Goal: Find specific page/section: Find specific page/section

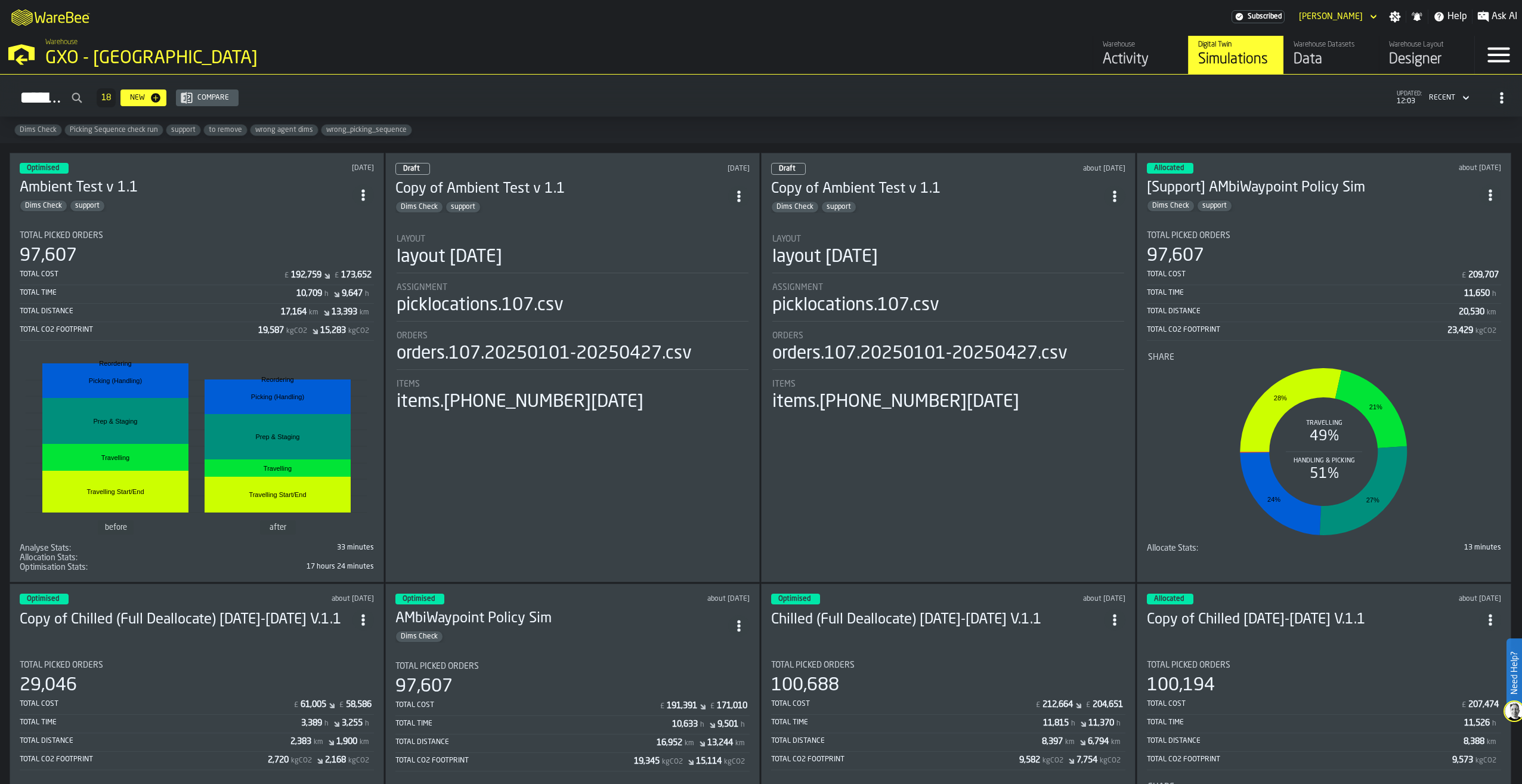
click at [1318, 56] on div "Data" at bounding box center [1332, 60] width 76 height 19
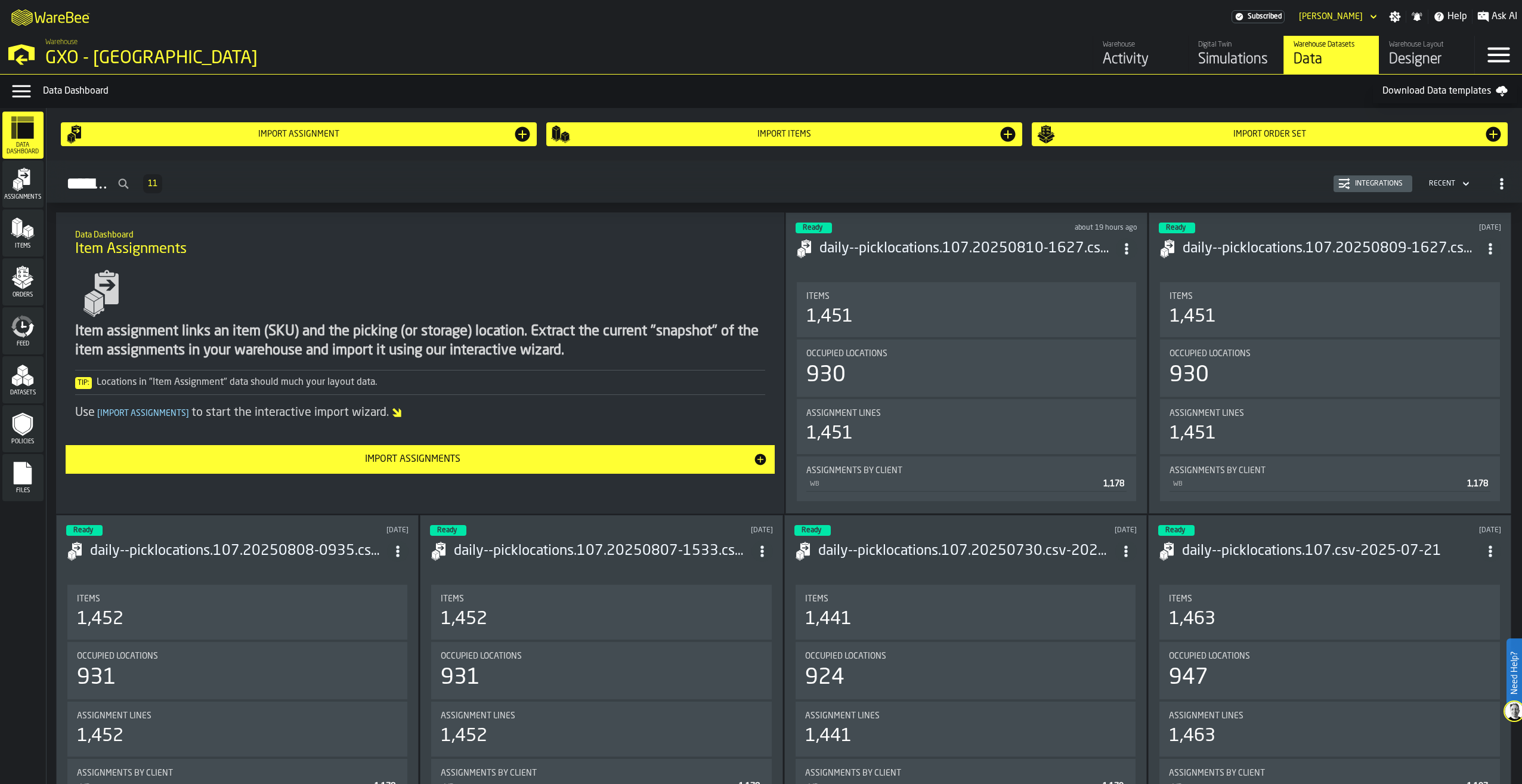
click at [15, 192] on icon "menu Assignments" at bounding box center [22, 179] width 24 height 24
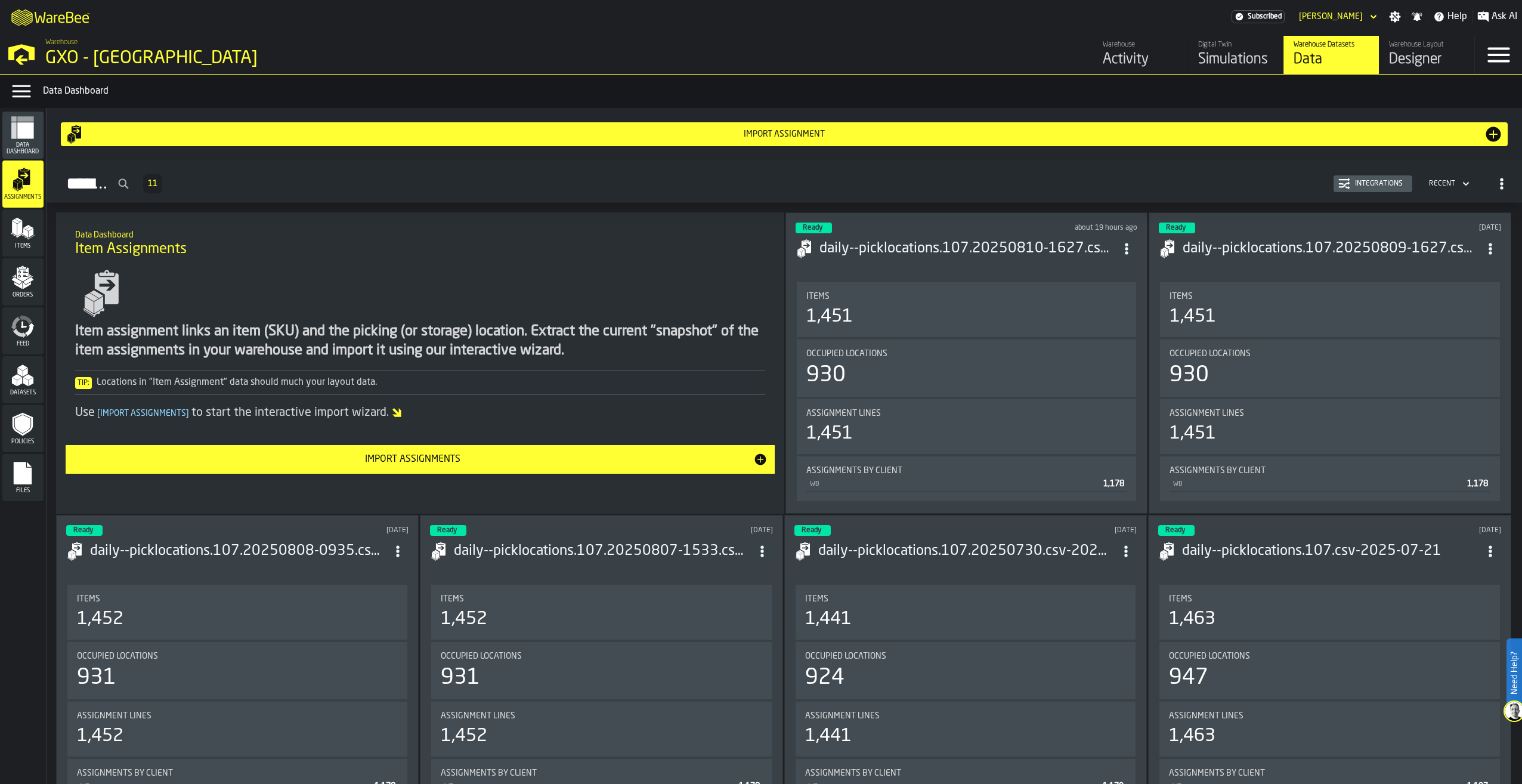
click at [1371, 188] on div "Integrations" at bounding box center [1379, 183] width 57 height 8
click at [19, 245] on span "Items" at bounding box center [23, 246] width 41 height 6
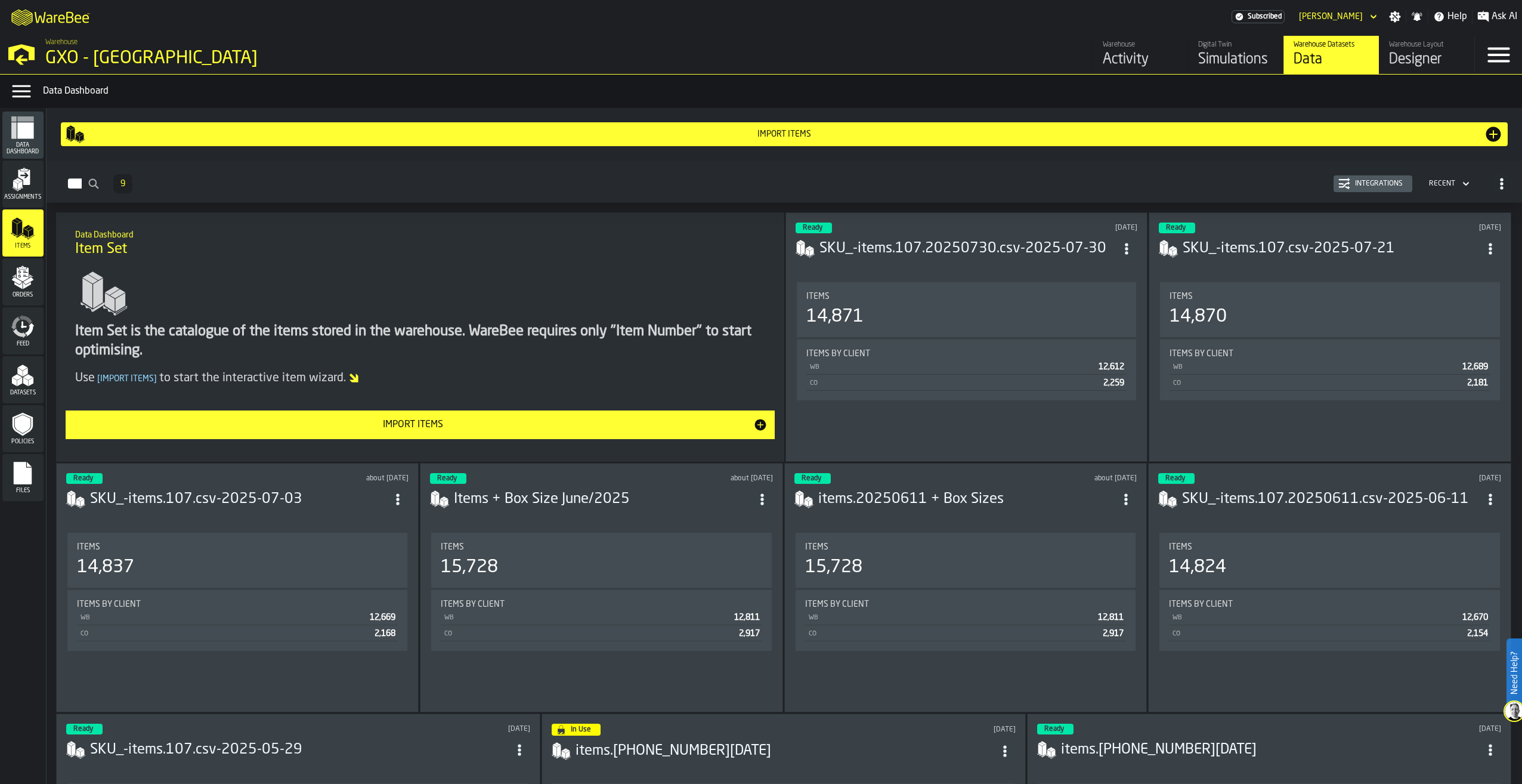
click at [1372, 186] on div "Integrations" at bounding box center [1379, 183] width 57 height 8
click at [32, 284] on icon "menu Orders" at bounding box center [22, 277] width 24 height 24
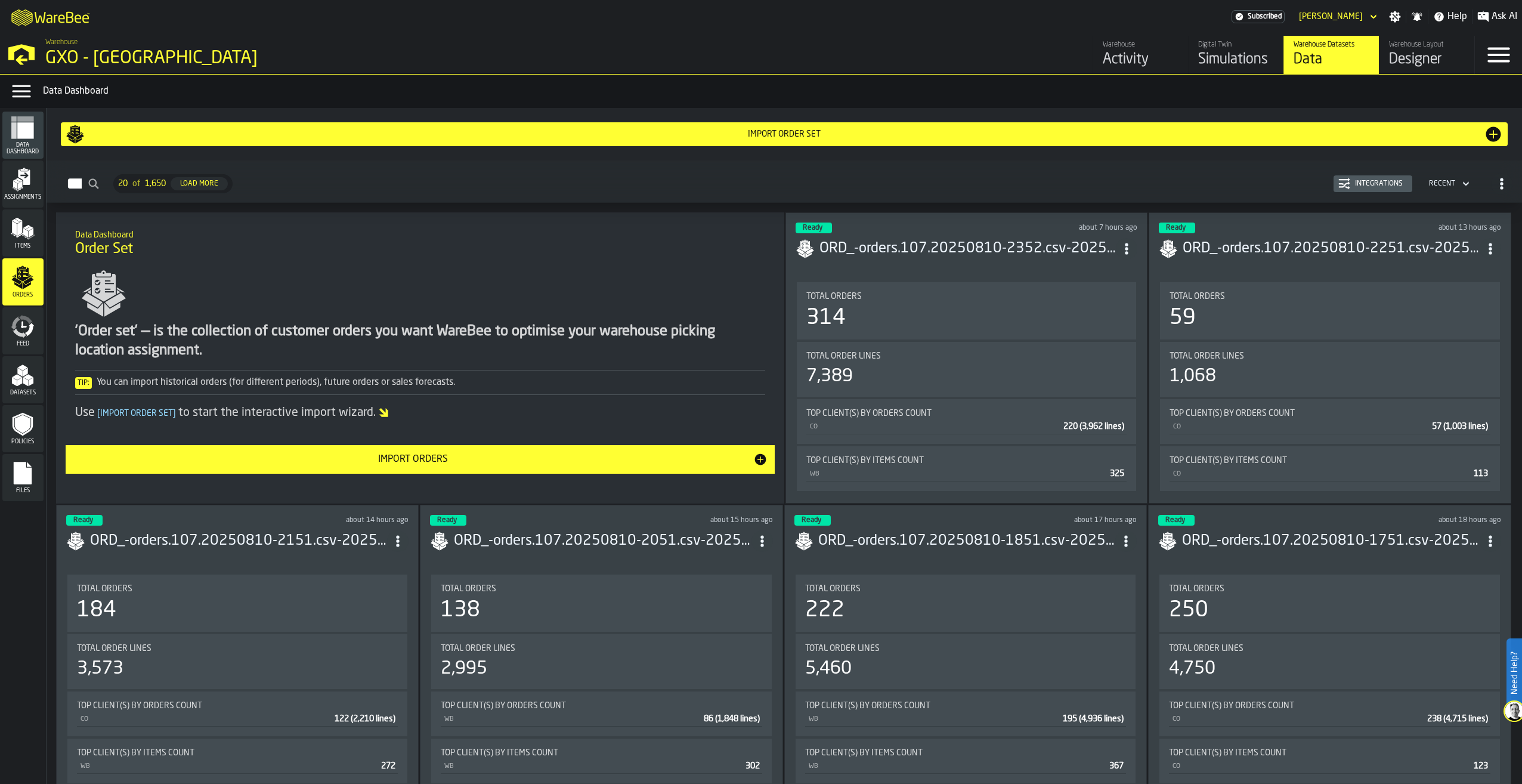
click at [1350, 189] on div "Integrations" at bounding box center [1373, 184] width 69 height 12
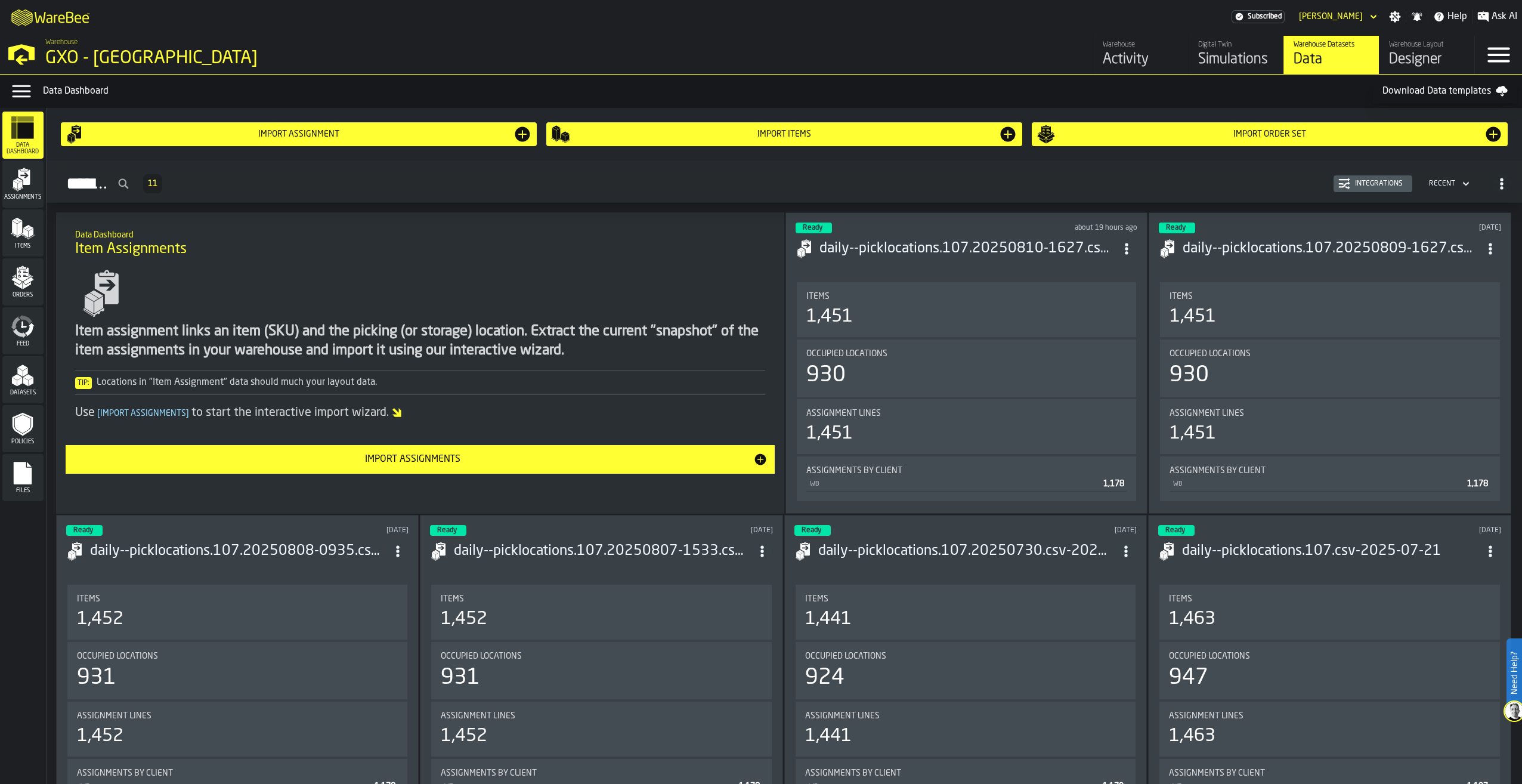
click at [30, 334] on icon "menu Feed" at bounding box center [29, 329] width 10 height 13
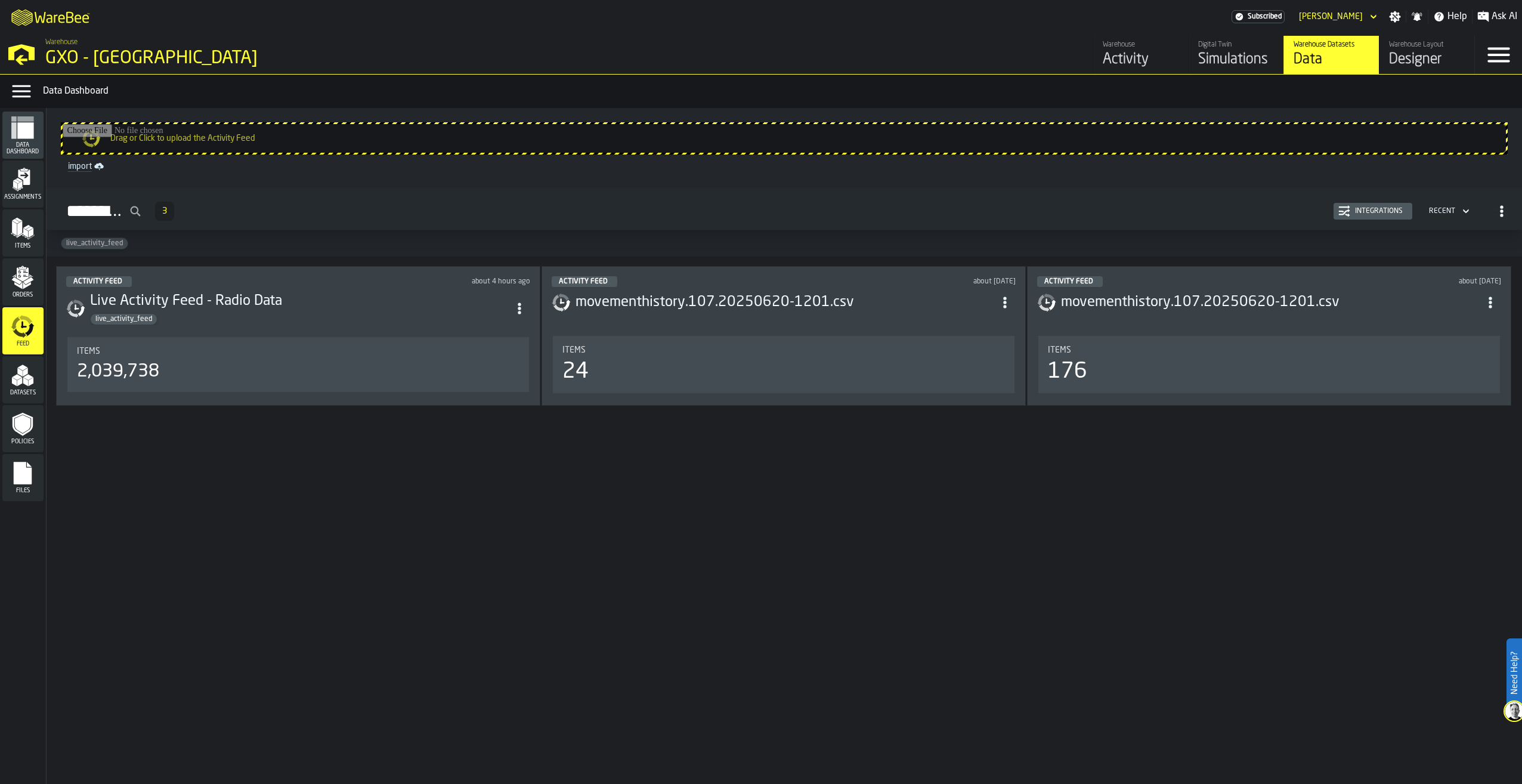
click at [1356, 213] on div "Integrations" at bounding box center [1379, 211] width 57 height 8
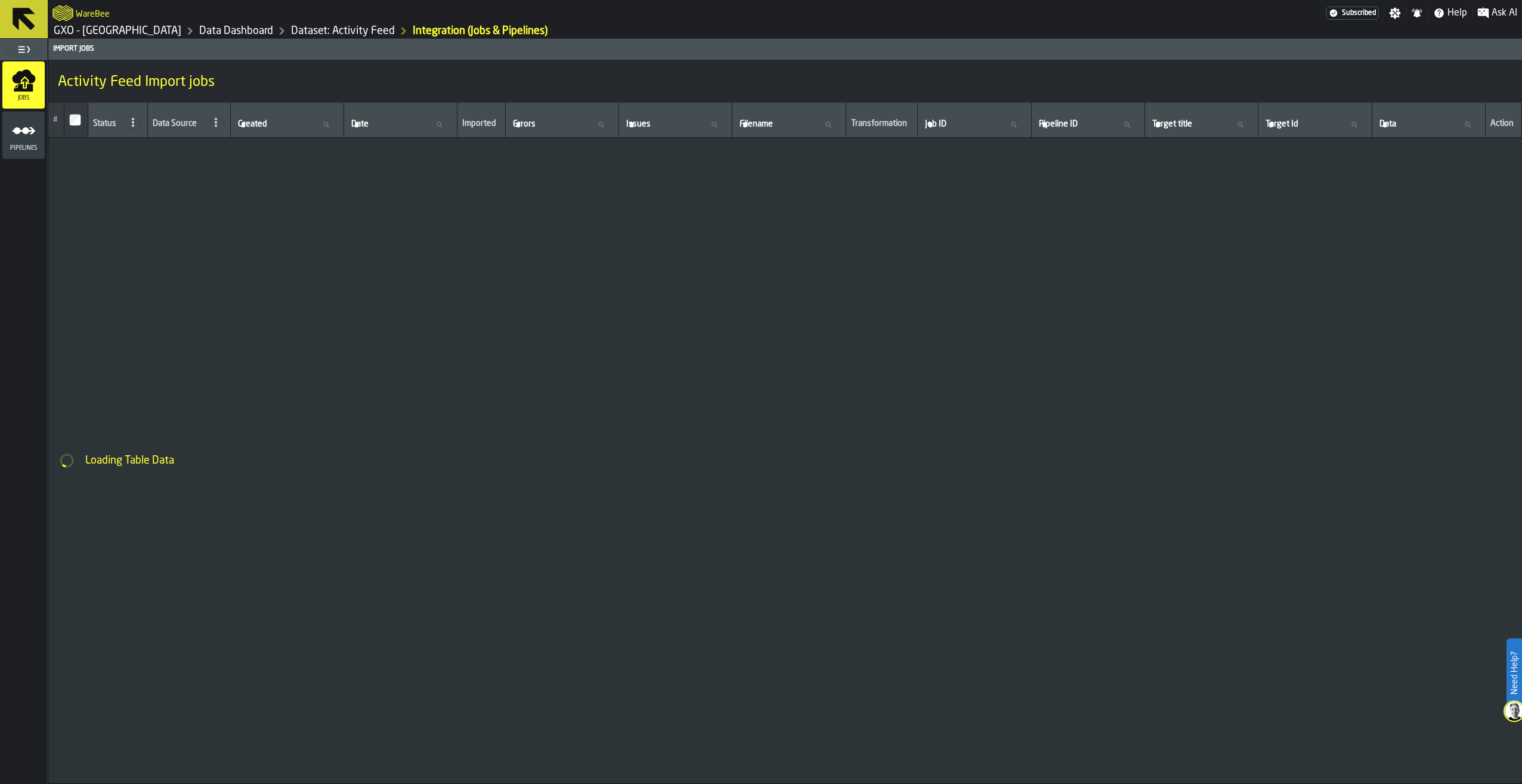
click at [826, 126] on icon at bounding box center [828, 125] width 5 height 5
click at [824, 126] on input "Filename Filename" at bounding box center [789, 125] width 103 height 15
type input "********"
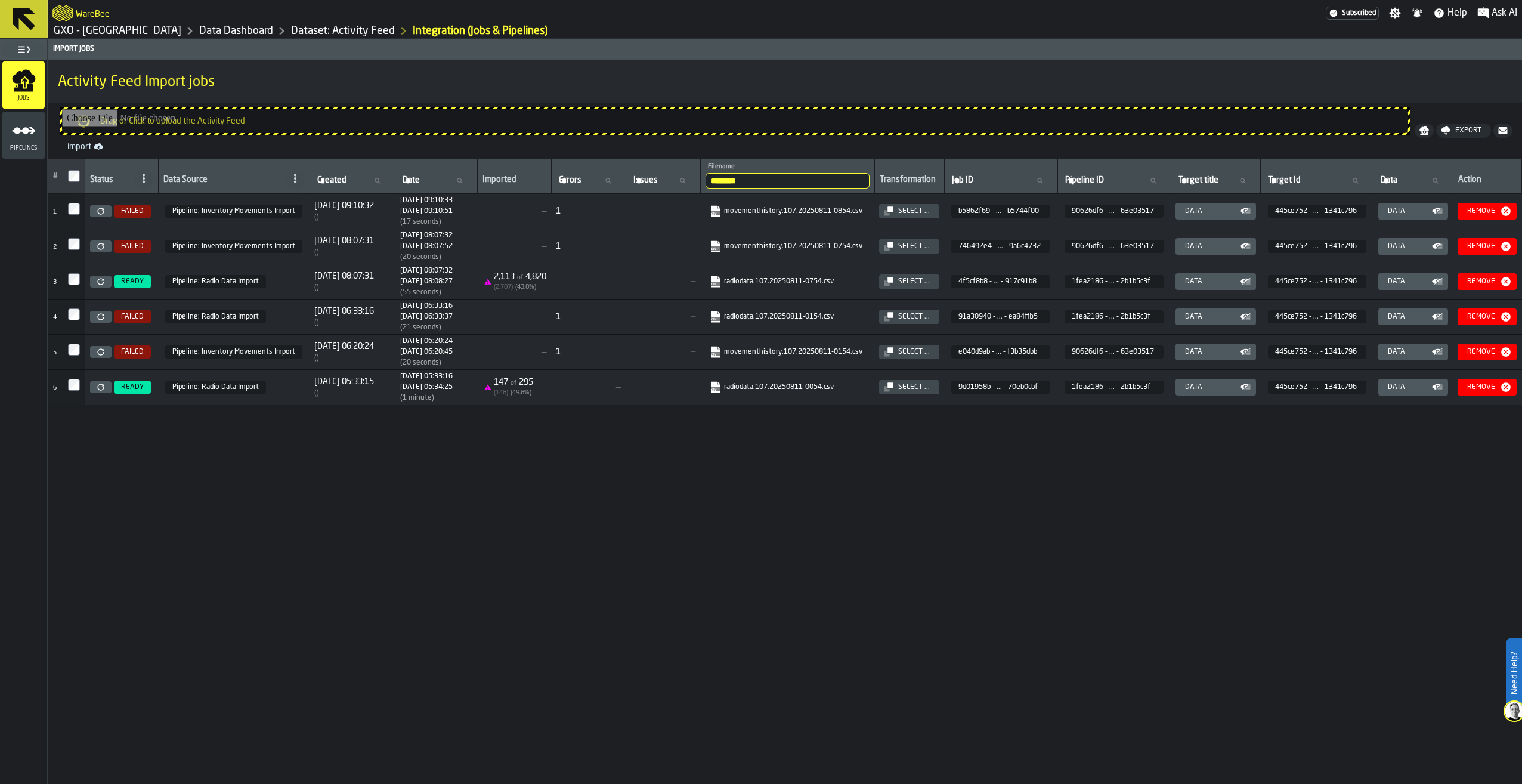
click at [754, 506] on div "# Status Data Source Created Created Date Date Imported Errors Errors Issues Is…" at bounding box center [785, 471] width 1474 height 625
